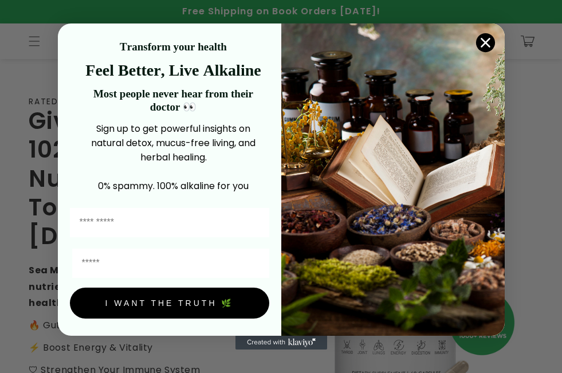
click at [482, 36] on circle "Close dialog" at bounding box center [485, 42] width 19 height 19
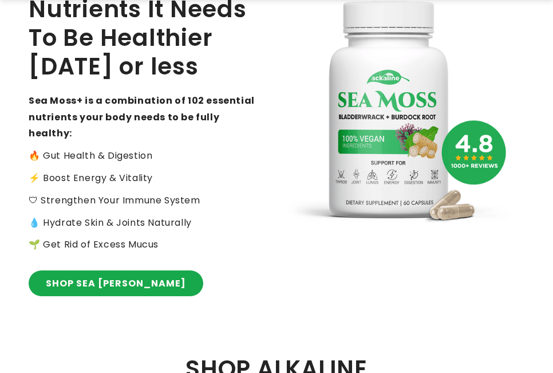
scroll to position [229, 0]
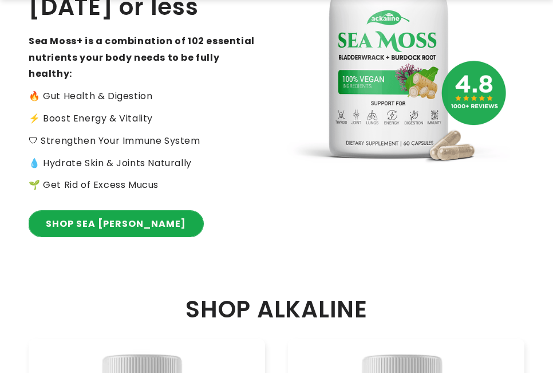
click at [106, 211] on link "SHOP SEA MOSS" at bounding box center [116, 224] width 175 height 26
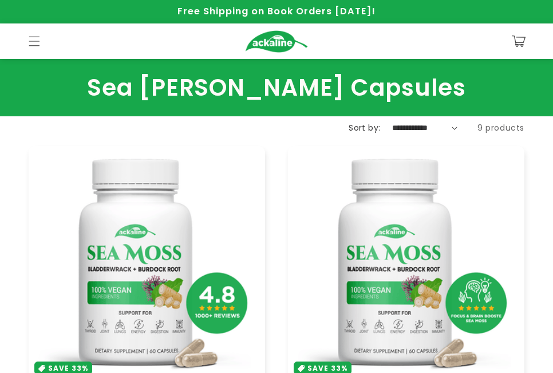
scroll to position [229, 0]
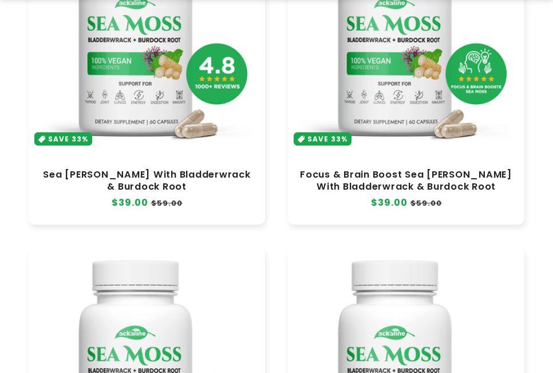
click at [394, 169] on link "Focus & Brain Boost Sea [PERSON_NAME] With Bladderwrack & Burdock Root" at bounding box center [407, 180] width 214 height 23
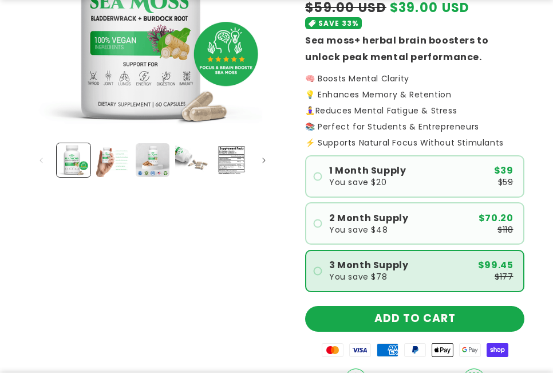
scroll to position [344, 0]
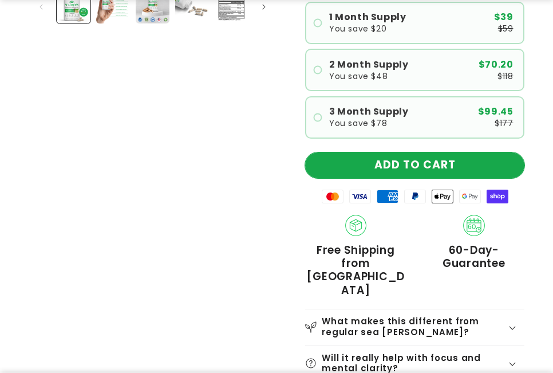
click at [438, 168] on button "ADD TO CART" at bounding box center [414, 165] width 219 height 26
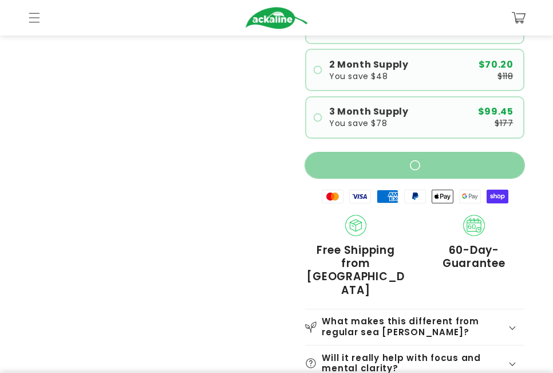
scroll to position [339, 0]
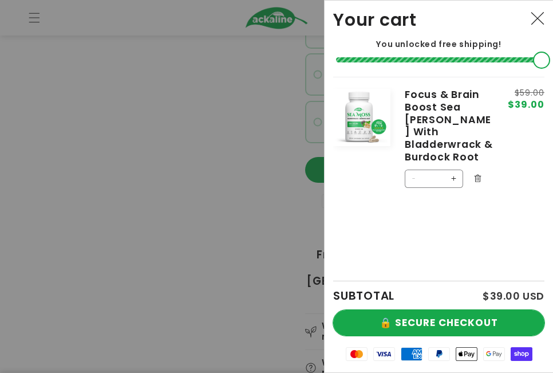
click at [472, 321] on button "🔒 SECURE CHECKOUT" at bounding box center [438, 323] width 211 height 26
